Goal: Find specific page/section: Find specific page/section

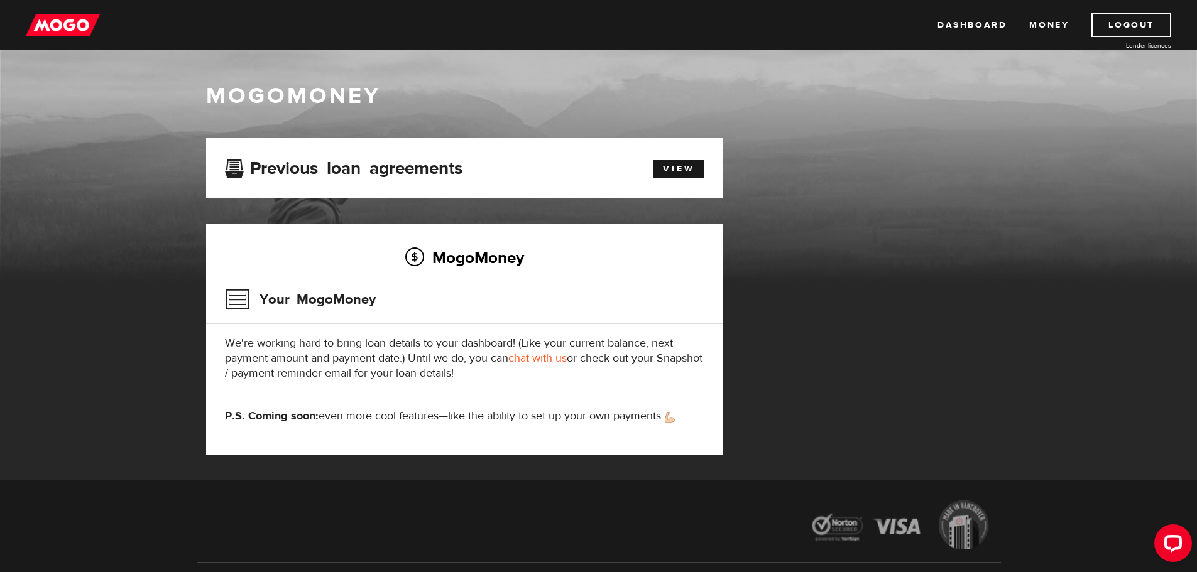
click at [77, 19] on img at bounding box center [63, 25] width 74 height 24
click at [1031, 23] on link "Money" at bounding box center [1049, 25] width 40 height 24
click at [960, 20] on link "Dashboard" at bounding box center [972, 25] width 69 height 24
click at [681, 158] on div "View" at bounding box center [672, 166] width 83 height 21
click at [975, 23] on link "Dashboard" at bounding box center [972, 25] width 69 height 24
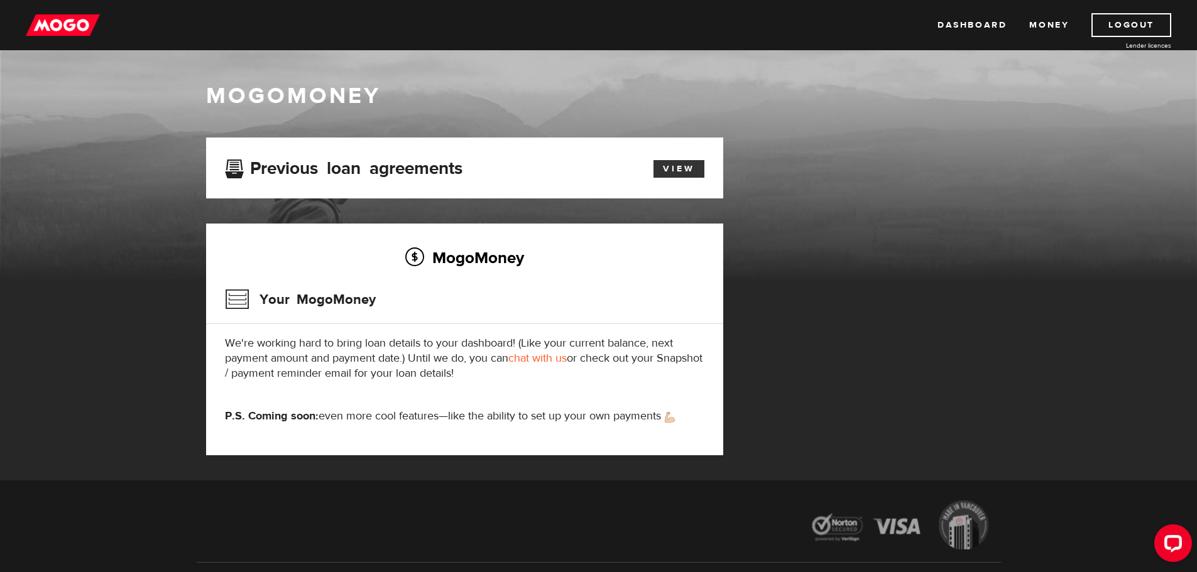
click at [669, 170] on link "View" at bounding box center [679, 169] width 51 height 18
